Goal: Navigation & Orientation: Find specific page/section

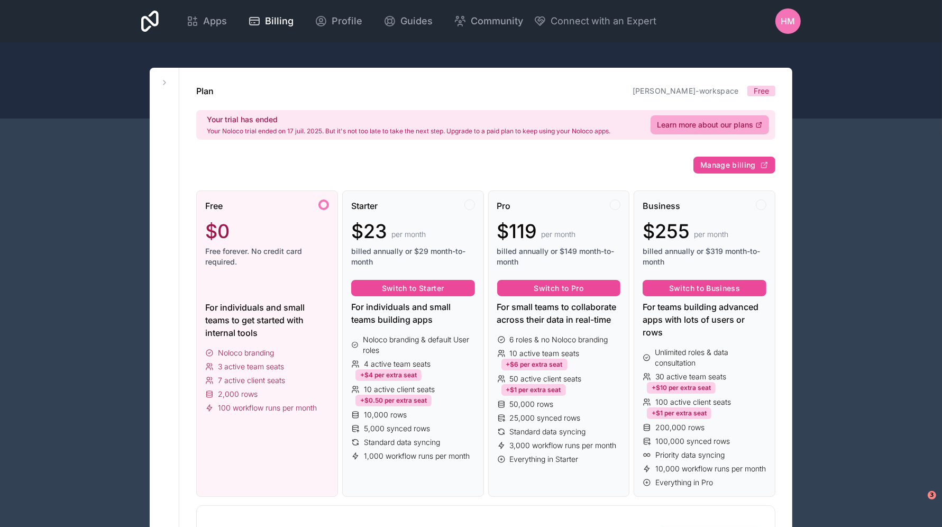
click at [204, 19] on span "Apps" at bounding box center [215, 21] width 24 height 15
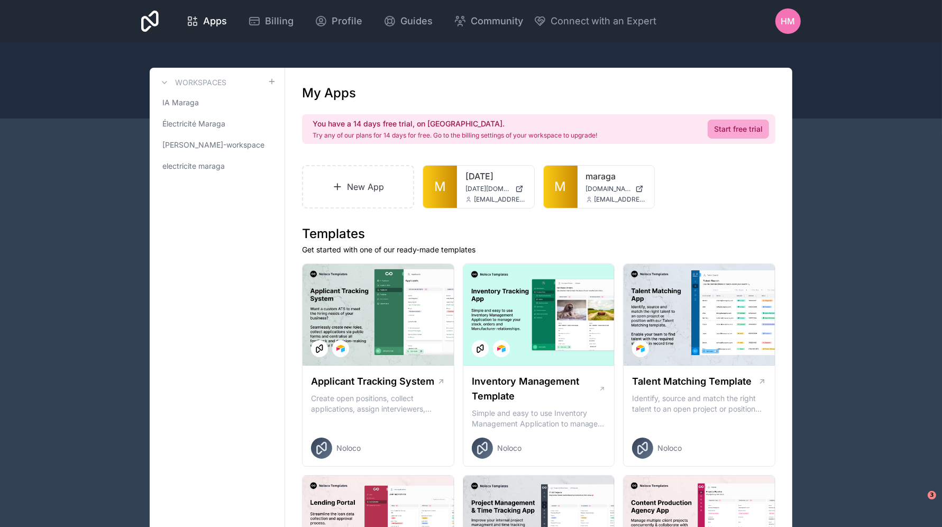
click at [546, 191] on link "M" at bounding box center [561, 187] width 34 height 42
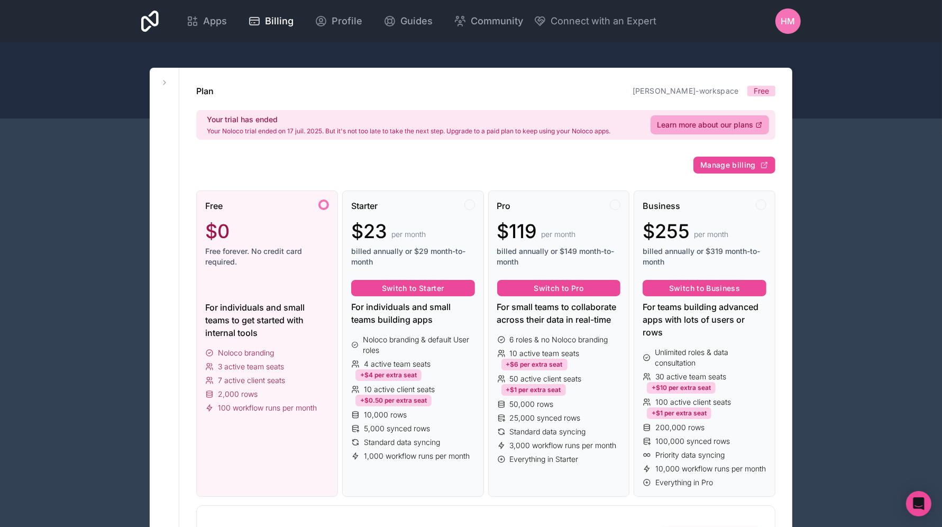
click at [211, 29] on link "Apps" at bounding box center [207, 21] width 58 height 23
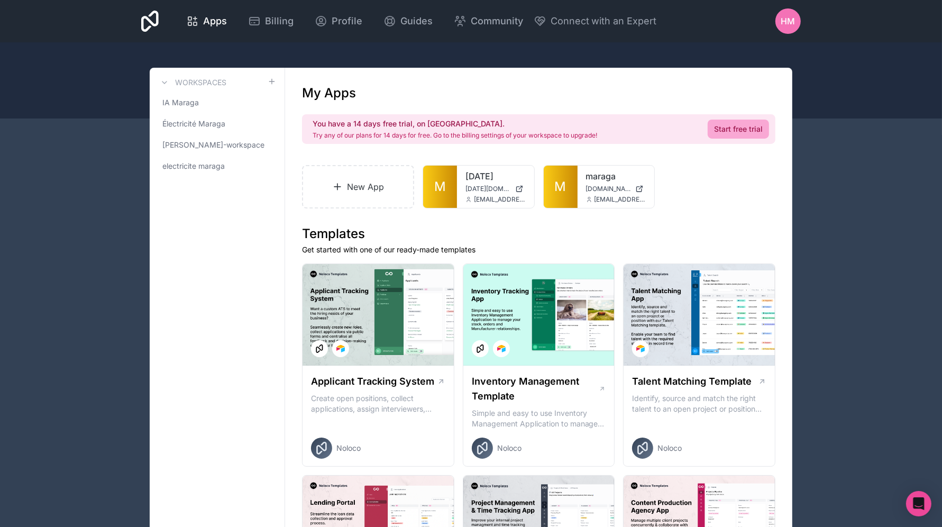
click at [573, 194] on link "M" at bounding box center [561, 187] width 34 height 42
